Goal: Information Seeking & Learning: Learn about a topic

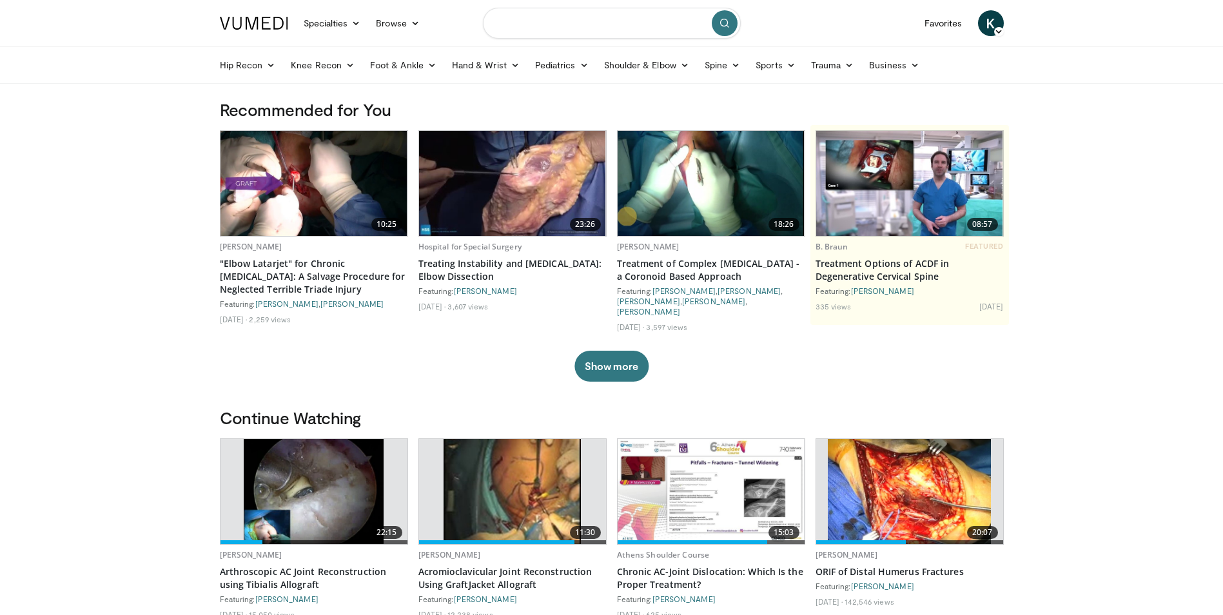
click at [517, 23] on input "Search topics, interventions" at bounding box center [612, 23] width 258 height 31
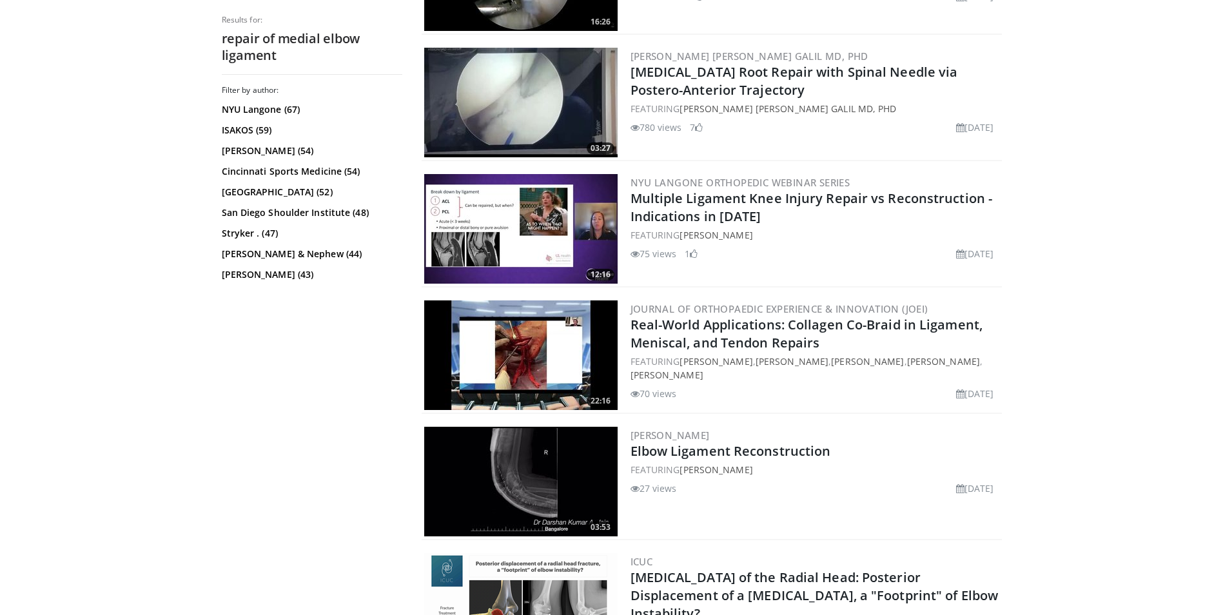
scroll to position [903, 0]
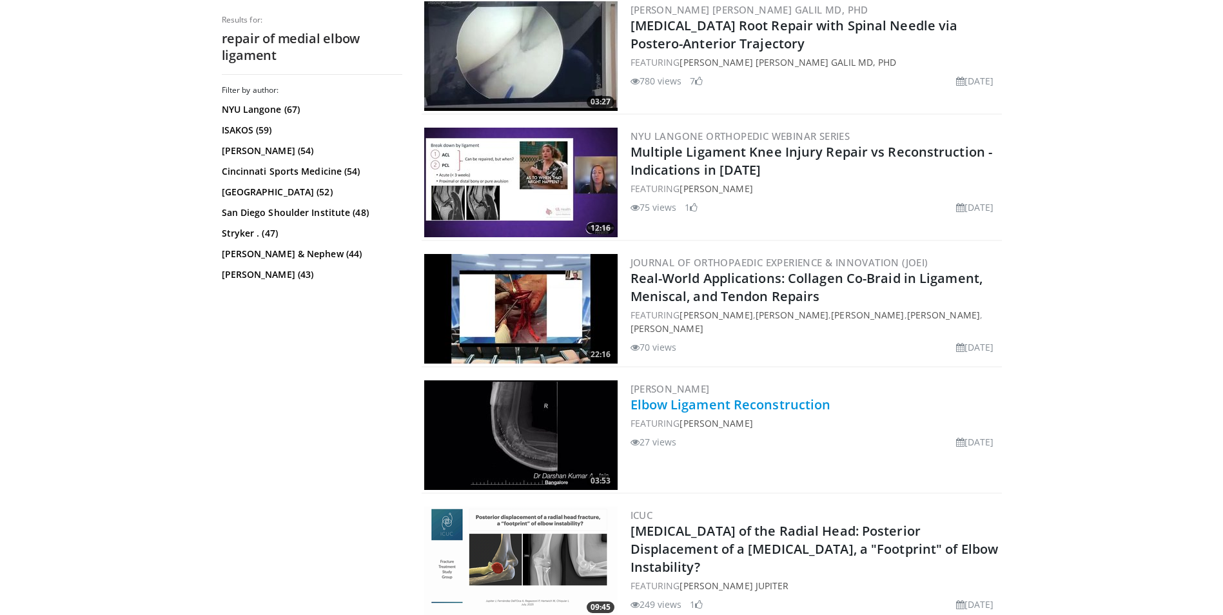
click at [705, 406] on link "Elbow Ligament Reconstruction" at bounding box center [731, 404] width 201 height 17
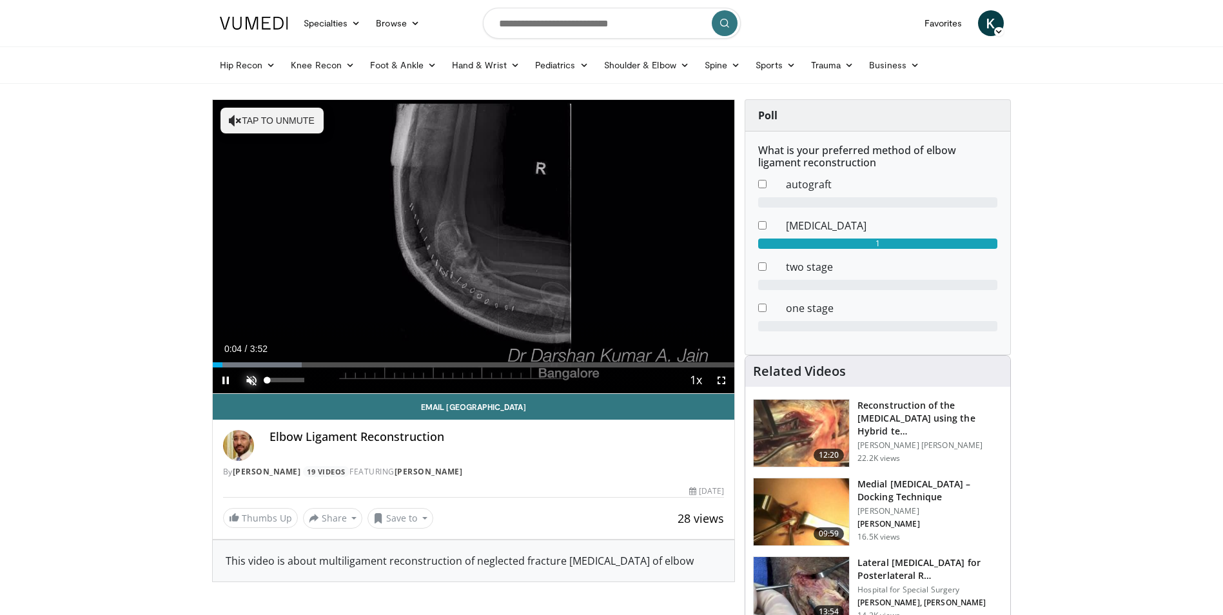
click at [251, 378] on span "Video Player" at bounding box center [252, 381] width 26 height 26
click at [244, 360] on div "Loaded : 17.23% 0:14 0:14" at bounding box center [474, 361] width 522 height 12
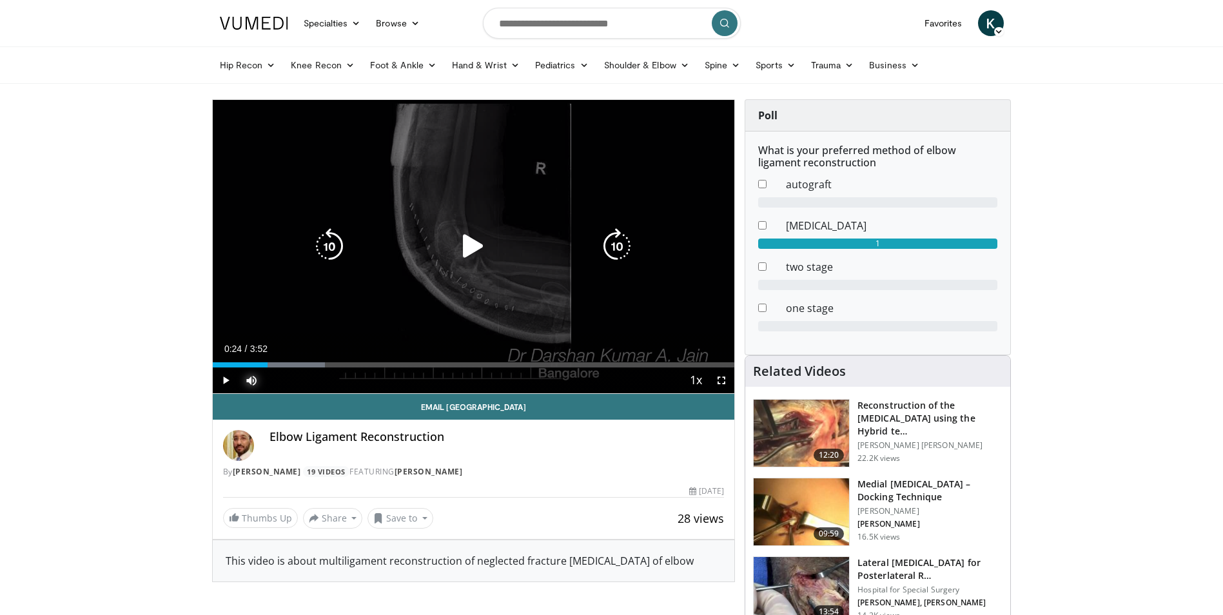
click at [268, 360] on div "Loaded : 21.54% 0:14 0:14" at bounding box center [474, 361] width 522 height 12
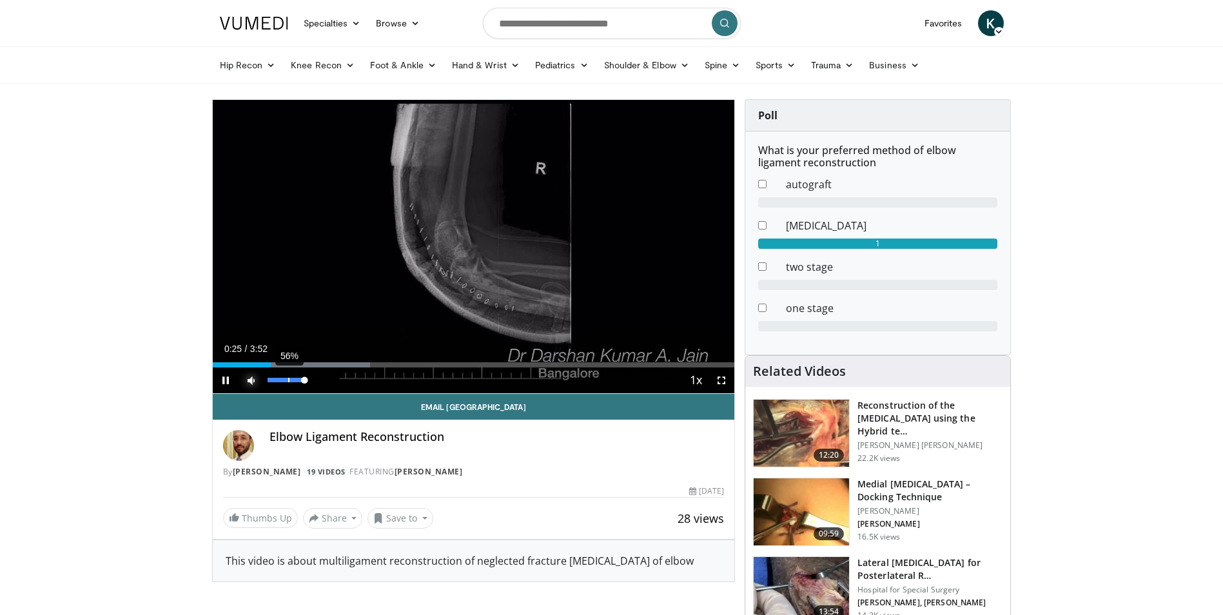
click at [288, 381] on div "56%" at bounding box center [286, 380] width 37 height 5
click at [288, 381] on div "Volume Level" at bounding box center [286, 380] width 37 height 5
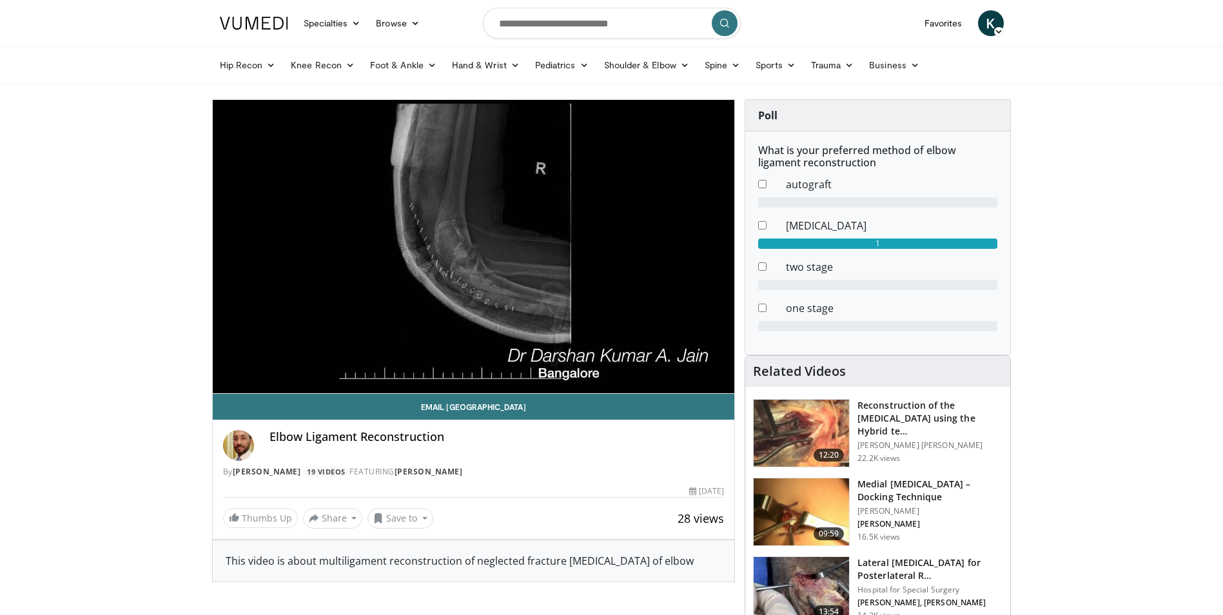
click at [284, 378] on div "10 seconds Tap to unmute" at bounding box center [474, 246] width 522 height 293
click at [938, 417] on h3 "Reconstruction of the Medial Collateral Ligament using the Hybrid te…" at bounding box center [930, 418] width 145 height 39
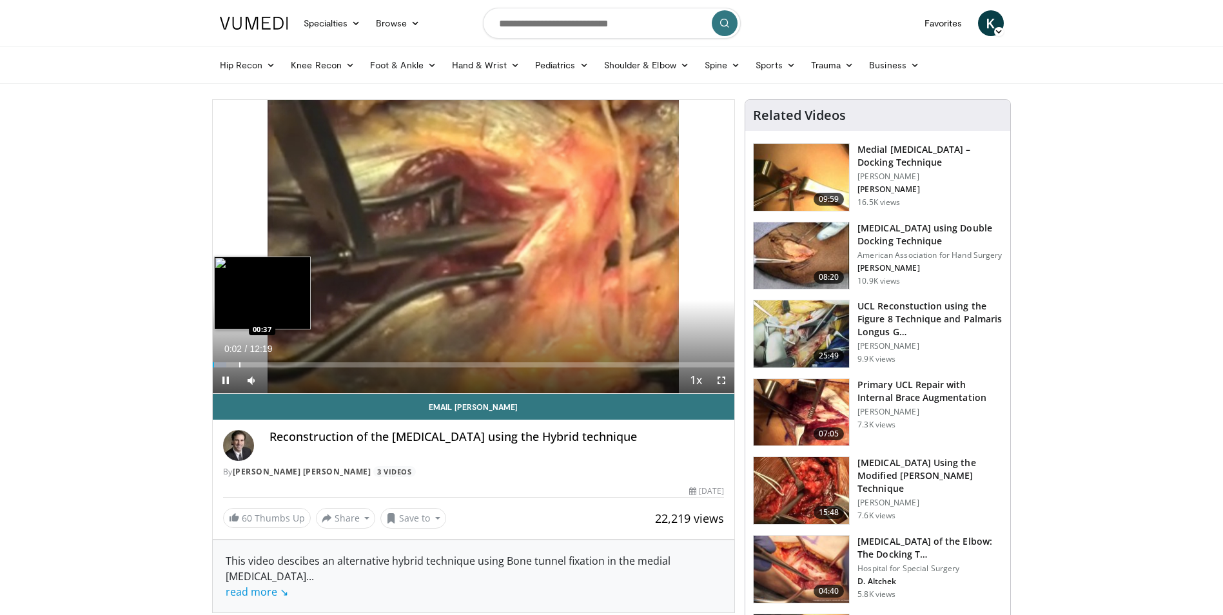
click at [240, 364] on div "Progress Bar" at bounding box center [239, 364] width 1 height 5
click at [264, 366] on div "Progress Bar" at bounding box center [264, 364] width 1 height 5
click at [282, 364] on div "Progress Bar" at bounding box center [282, 364] width 1 height 5
click at [301, 364] on div "Progress Bar" at bounding box center [301, 364] width 1 height 5
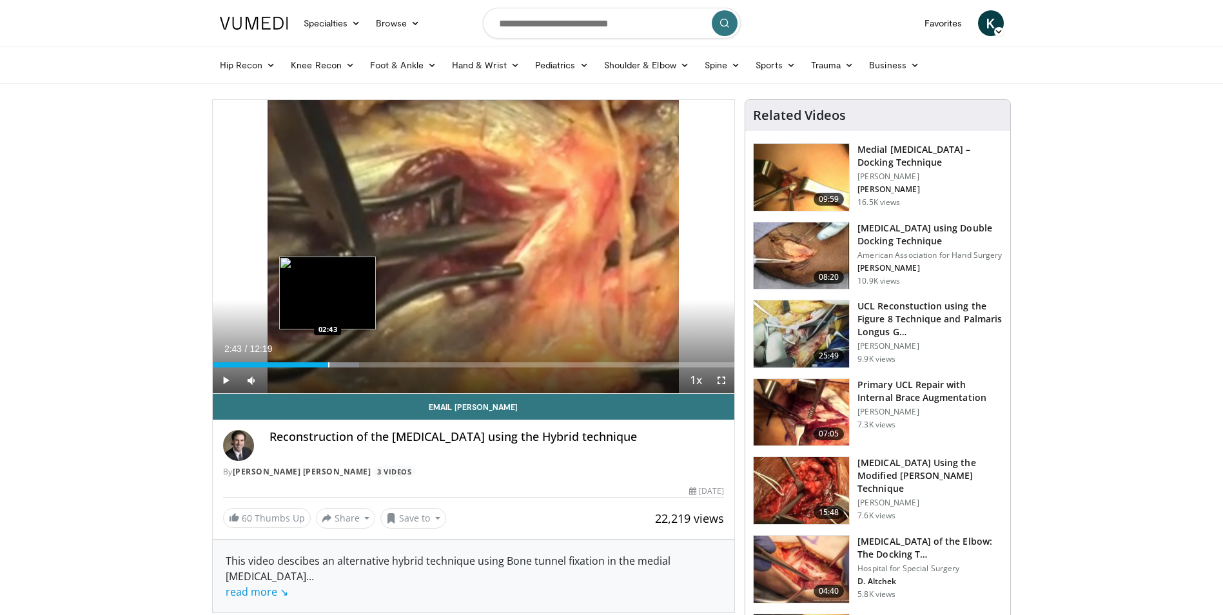
click at [328, 366] on div "Progress Bar" at bounding box center [328, 364] width 1 height 5
click at [340, 368] on div "Current Time 2:43 / Duration 12:19 Pause Skip Backward Skip Forward Mute 0% Loa…" at bounding box center [474, 381] width 522 height 26
click at [347, 369] on div "Current Time 2:46 / Duration 12:19 Pause Skip Backward Skip Forward Mute 0% Loa…" at bounding box center [474, 381] width 522 height 26
click at [352, 364] on div "Progress Bar" at bounding box center [352, 364] width 1 height 5
click at [366, 363] on div "Progress Bar" at bounding box center [366, 364] width 1 height 5
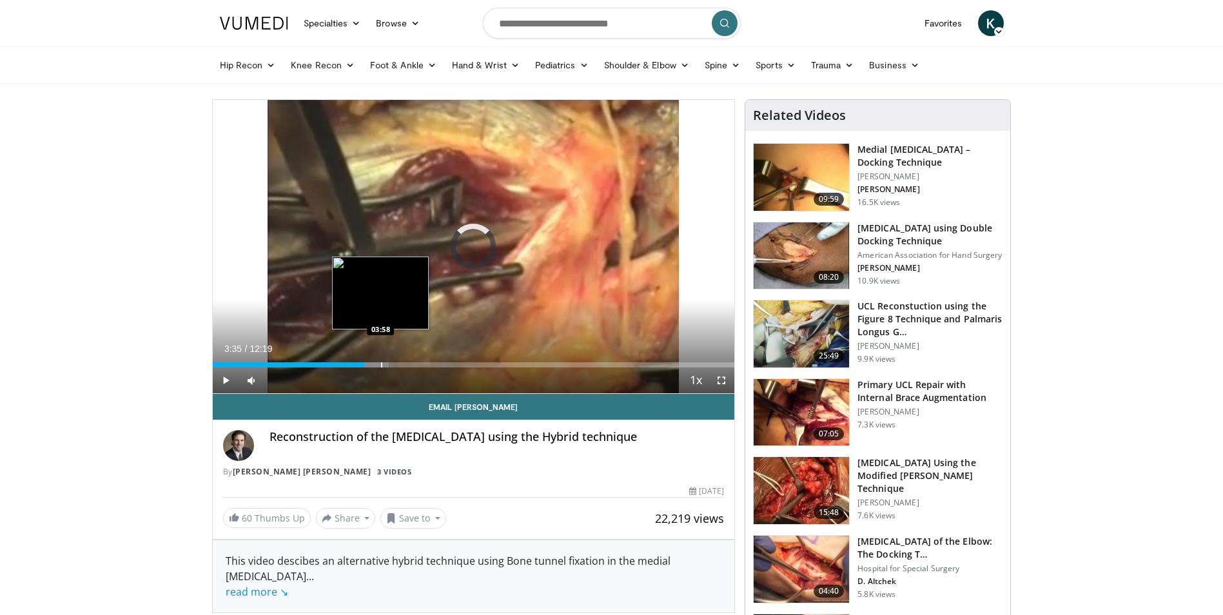
click at [382, 366] on div "Progress Bar" at bounding box center [381, 364] width 1 height 5
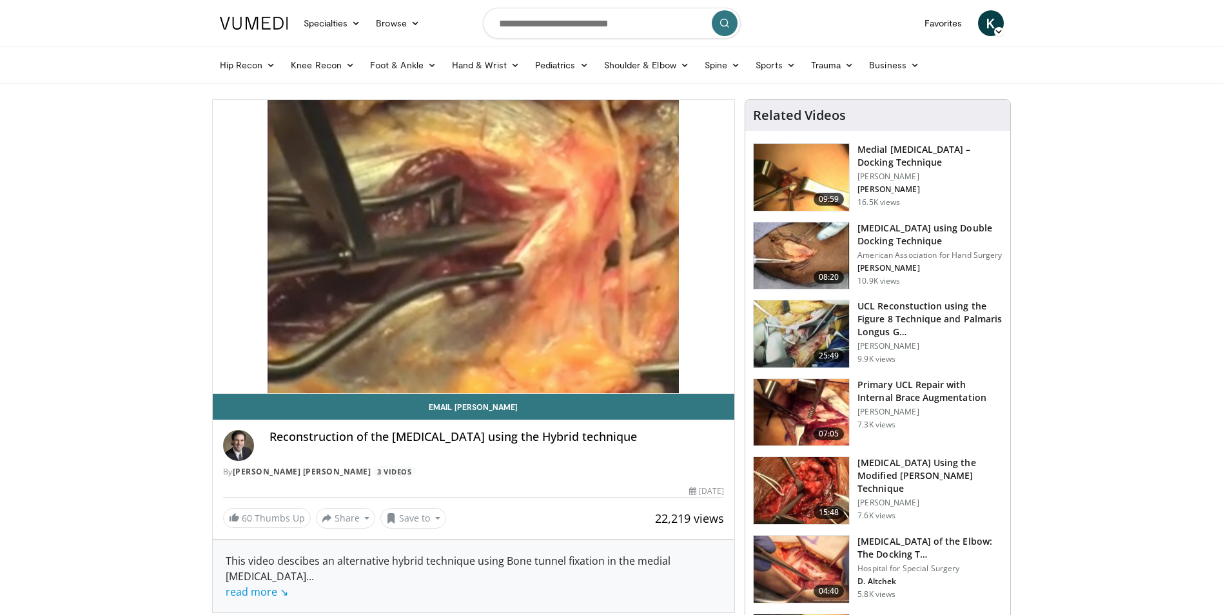
click at [932, 395] on h3 "Primary UCL Repair with Internal Brace Augmentation" at bounding box center [930, 392] width 145 height 26
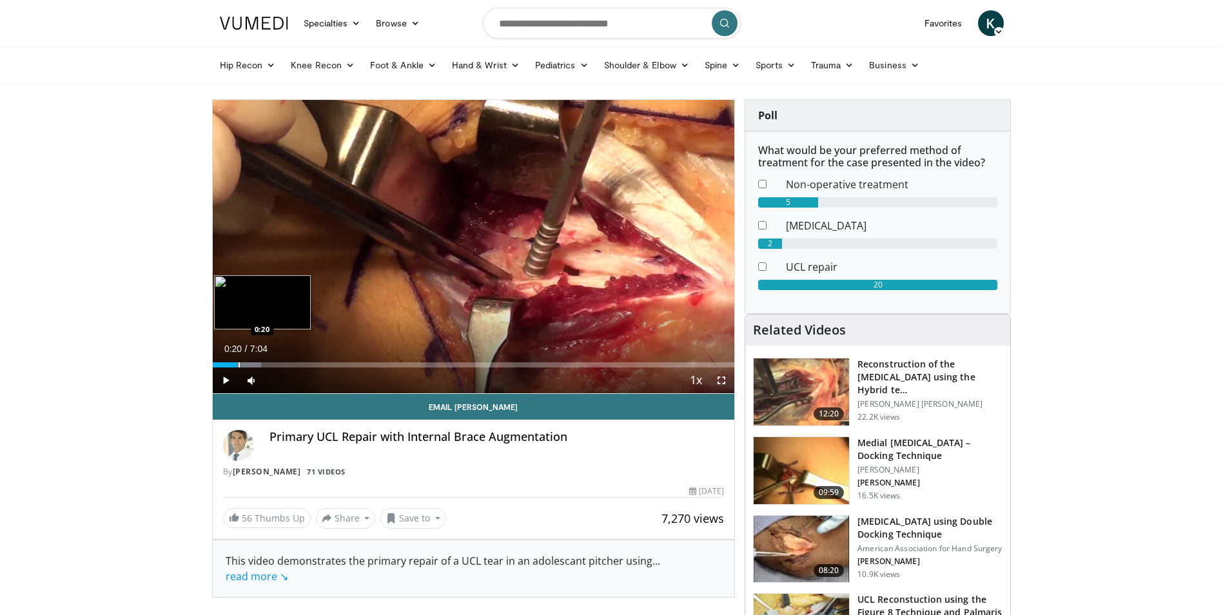
click at [239, 367] on div "Progress Bar" at bounding box center [239, 364] width 1 height 5
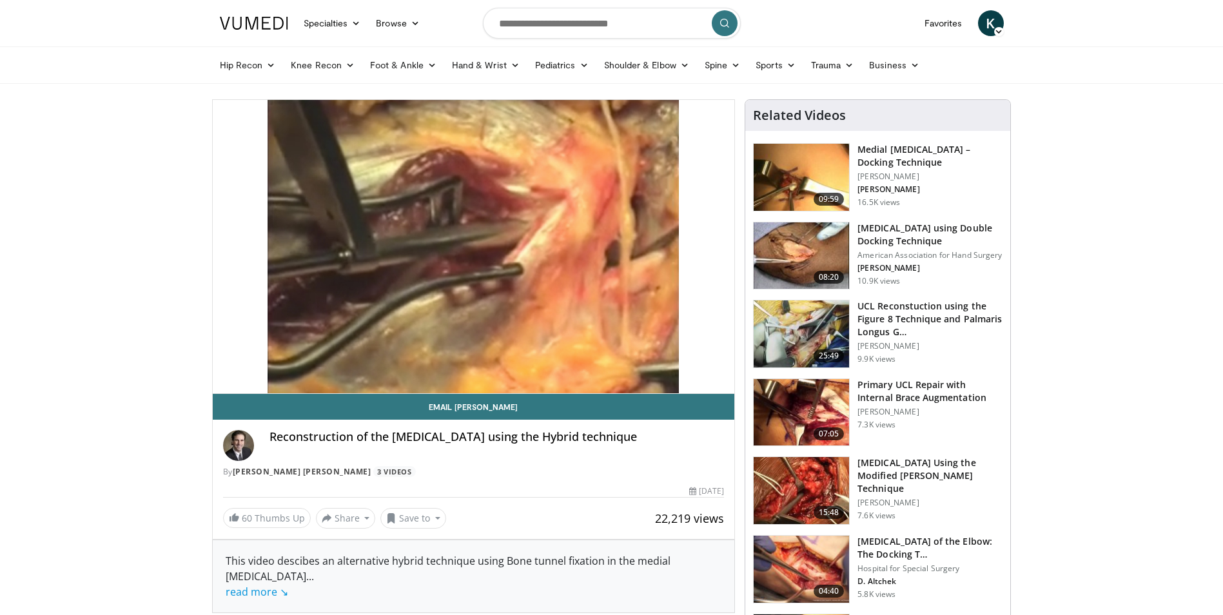
click at [830, 164] on img at bounding box center [801, 177] width 95 height 67
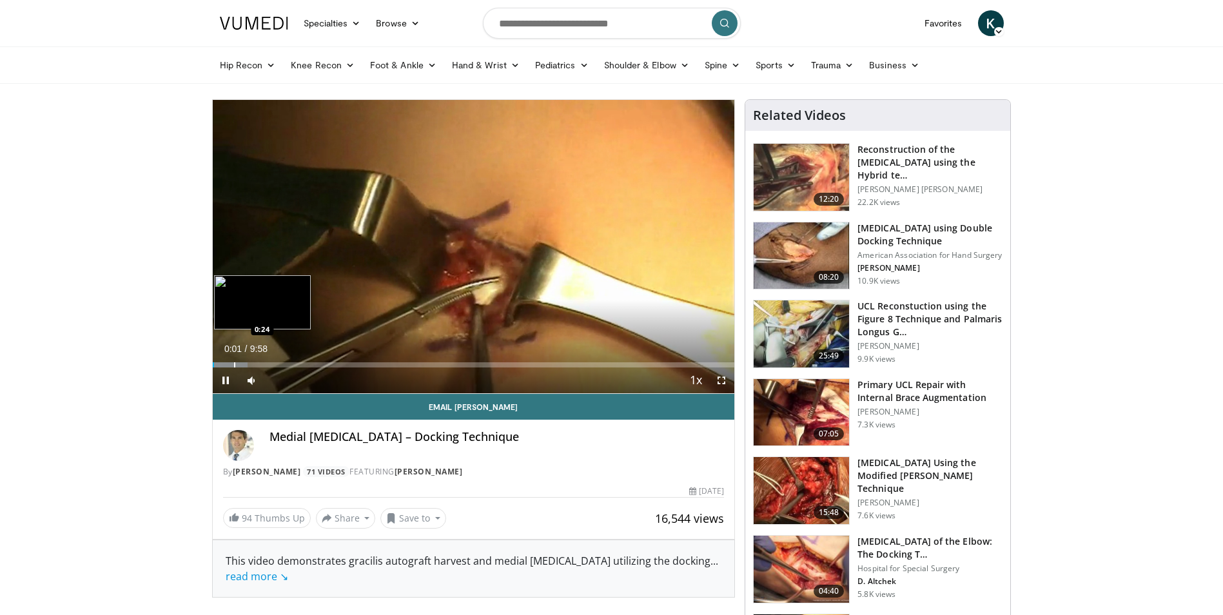
click at [234, 365] on div "Progress Bar" at bounding box center [234, 364] width 1 height 5
click at [259, 366] on div "Progress Bar" at bounding box center [259, 364] width 1 height 5
click at [294, 366] on div "Progress Bar" at bounding box center [294, 364] width 1 height 5
click at [304, 365] on div "Progress Bar" at bounding box center [304, 364] width 1 height 5
click at [324, 363] on div "Progress Bar" at bounding box center [324, 364] width 1 height 5
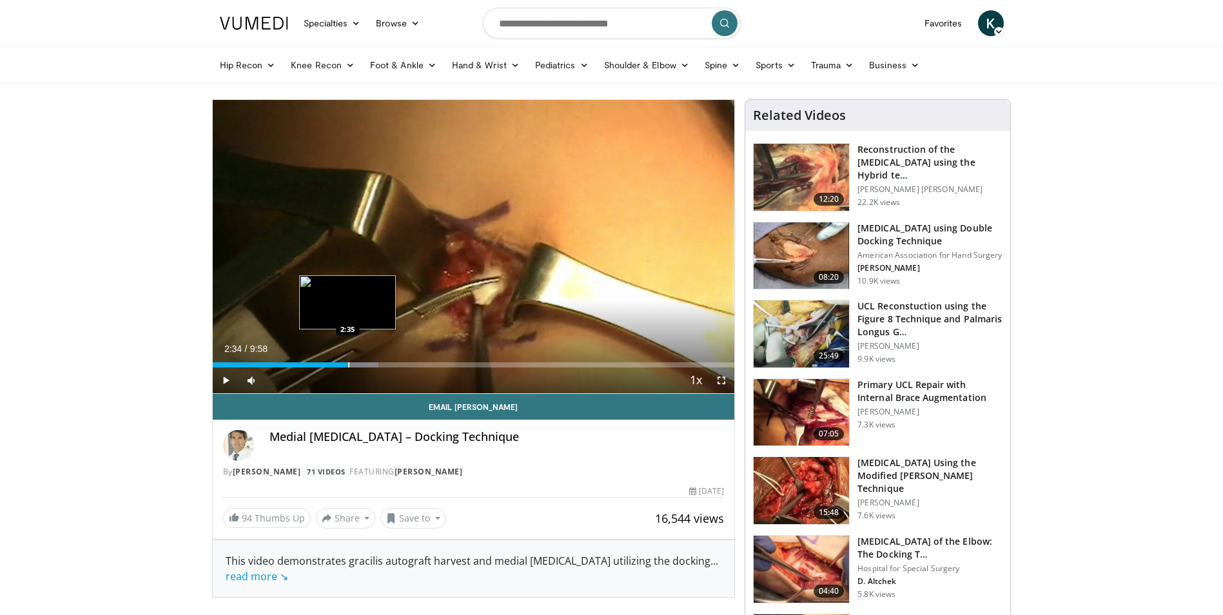
click at [348, 365] on div "Progress Bar" at bounding box center [348, 364] width 1 height 5
click at [368, 367] on div "Progress Bar" at bounding box center [370, 364] width 86 height 5
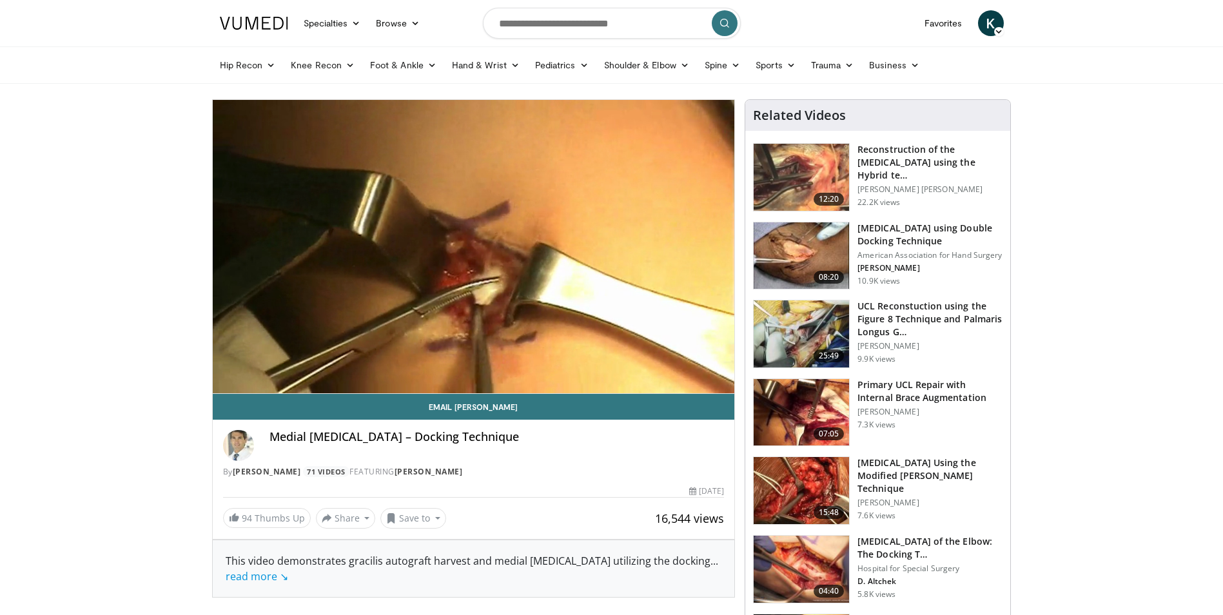
click at [446, 366] on video-js "**********" at bounding box center [474, 247] width 522 height 294
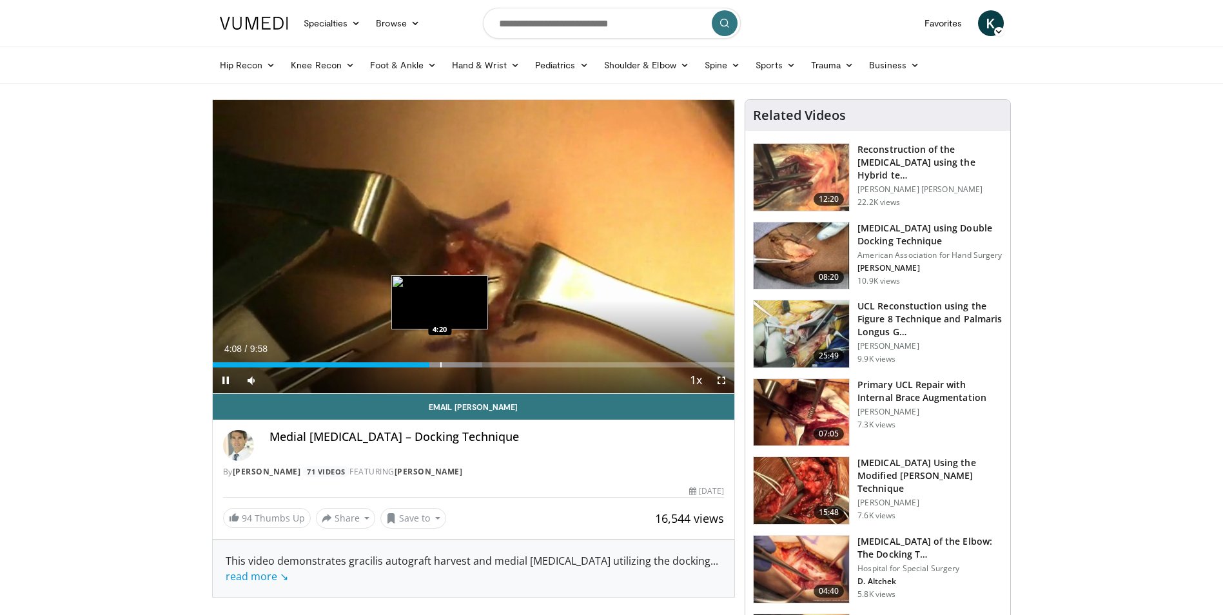
click at [440, 362] on div "Progress Bar" at bounding box center [440, 364] width 1 height 5
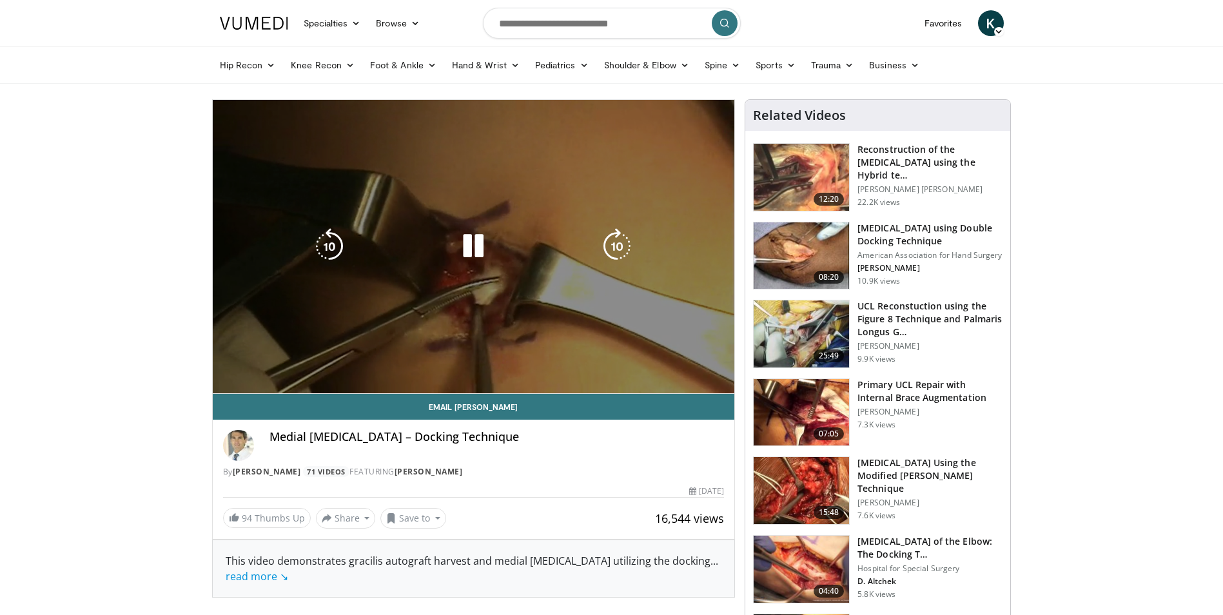
click at [457, 369] on video-js "**********" at bounding box center [474, 247] width 522 height 294
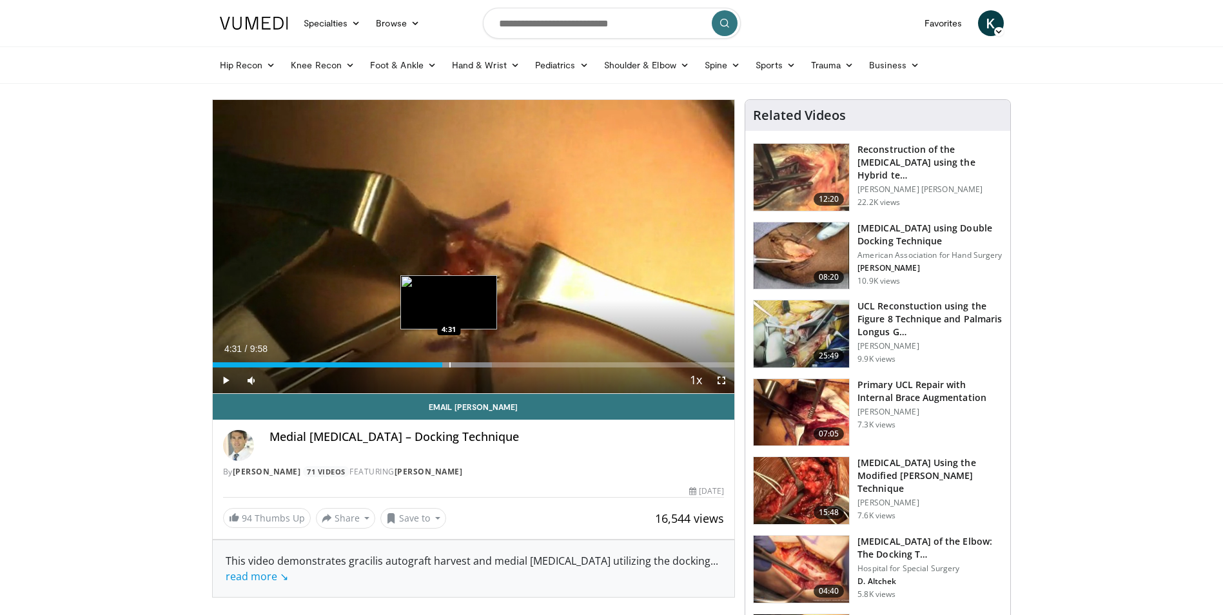
click at [449, 362] on div "Progress Bar" at bounding box center [449, 364] width 1 height 5
click at [471, 364] on div "Progress Bar" at bounding box center [471, 364] width 1 height 5
click at [480, 364] on div "Progress Bar" at bounding box center [480, 364] width 1 height 5
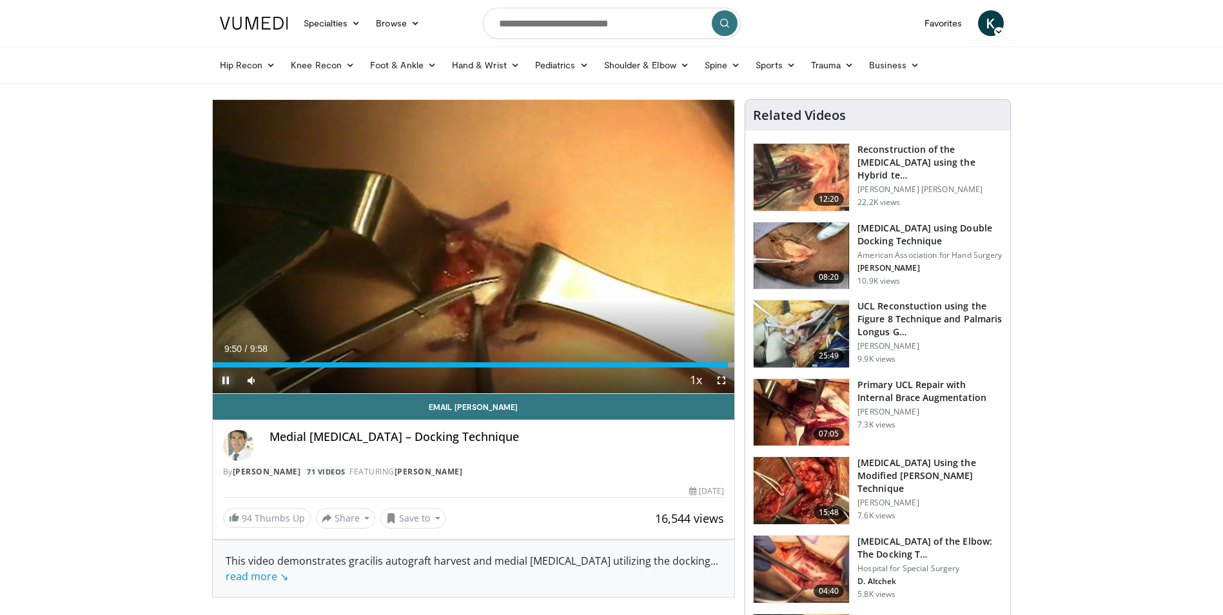
click at [220, 376] on span "Video Player" at bounding box center [226, 381] width 26 height 26
